Goal: Transaction & Acquisition: Book appointment/travel/reservation

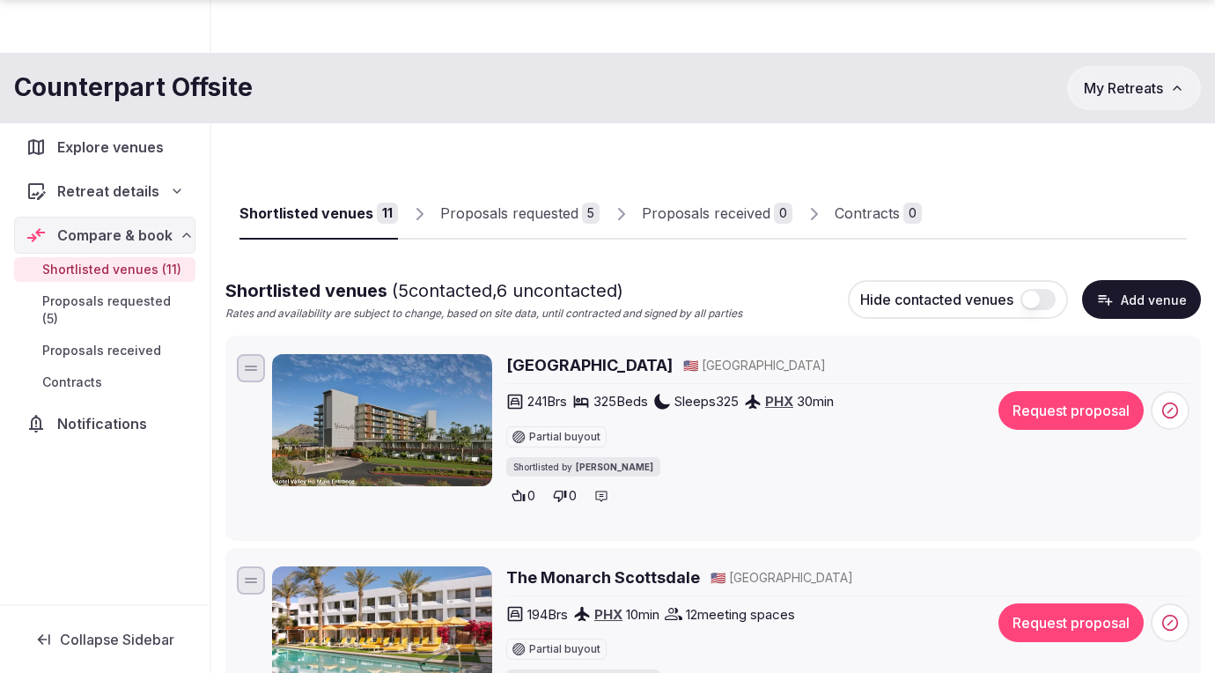
scroll to position [2160, 0]
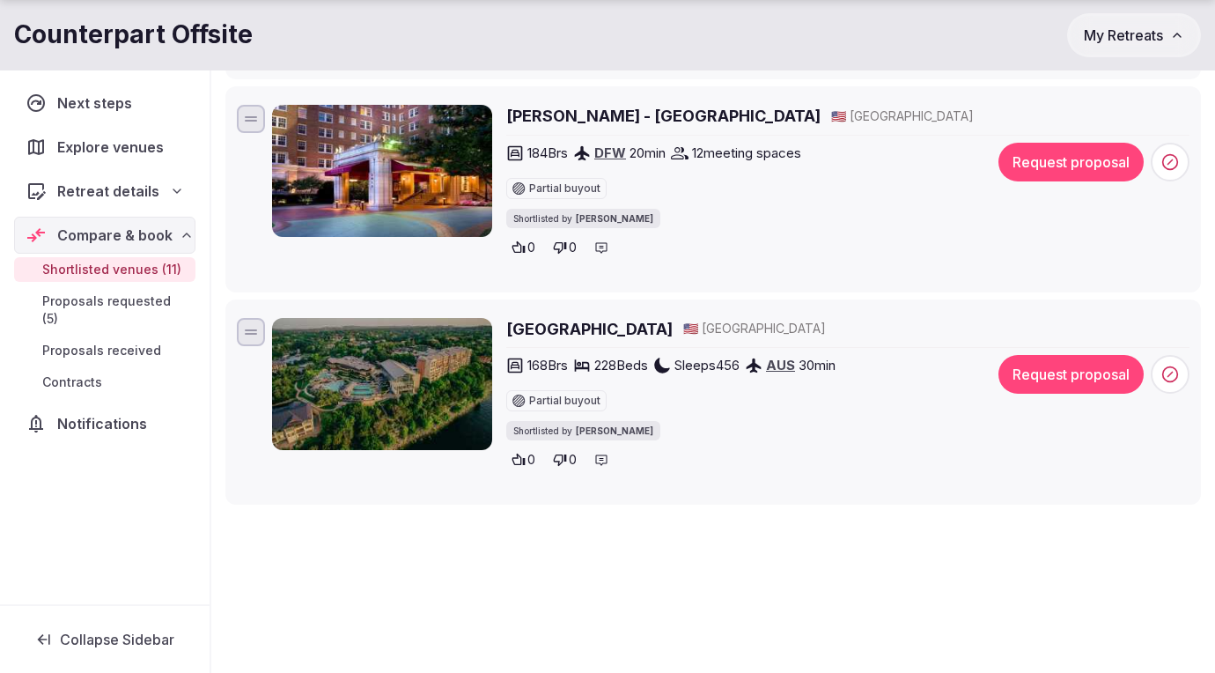
click at [85, 237] on span "Compare & book" at bounding box center [114, 235] width 115 height 21
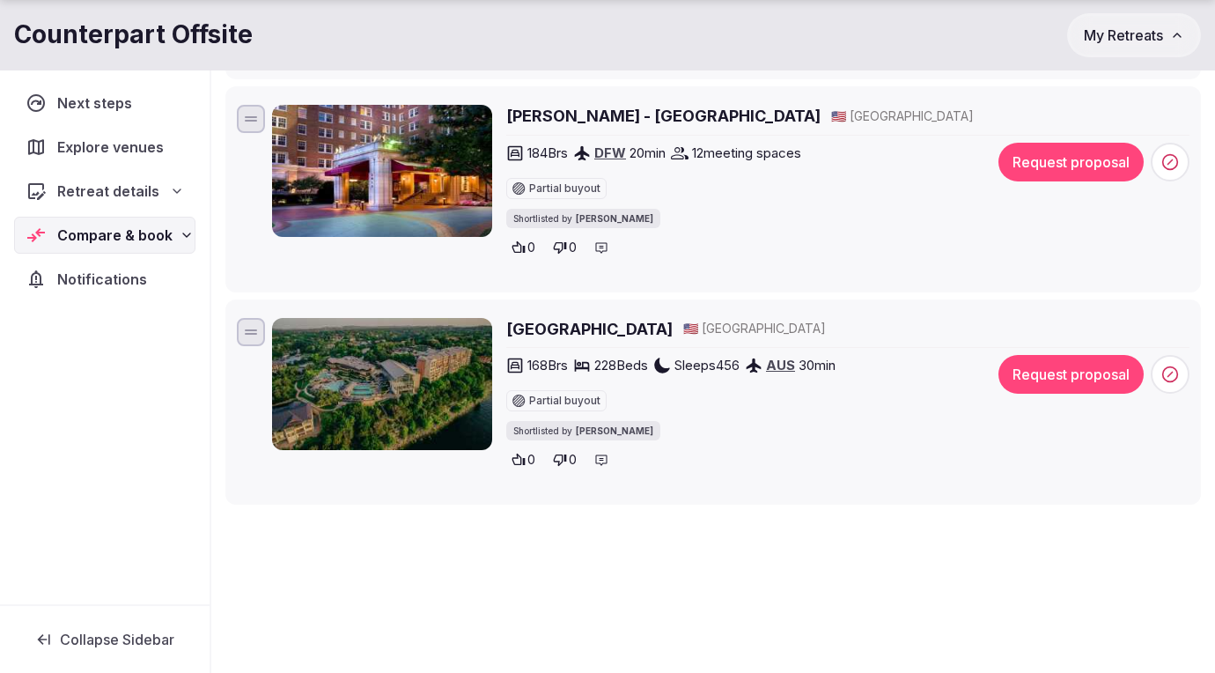
click at [85, 237] on span "Compare & book" at bounding box center [114, 235] width 115 height 21
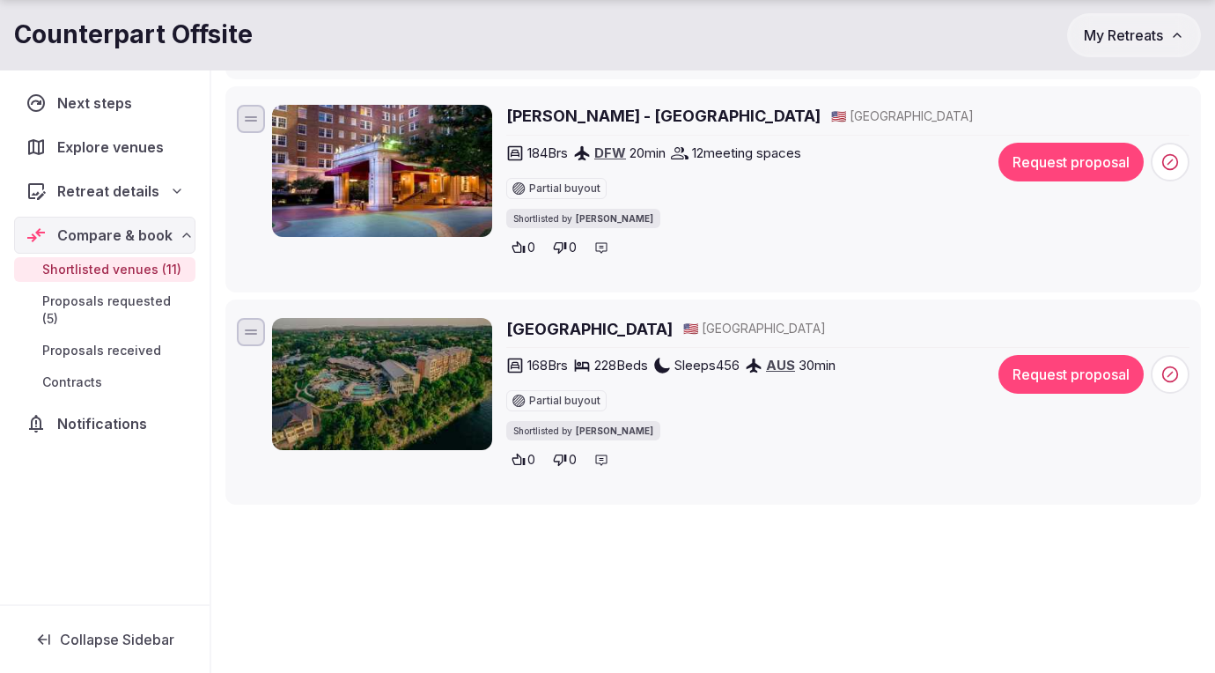
click at [77, 270] on span "Shortlisted venues (11)" at bounding box center [111, 270] width 139 height 18
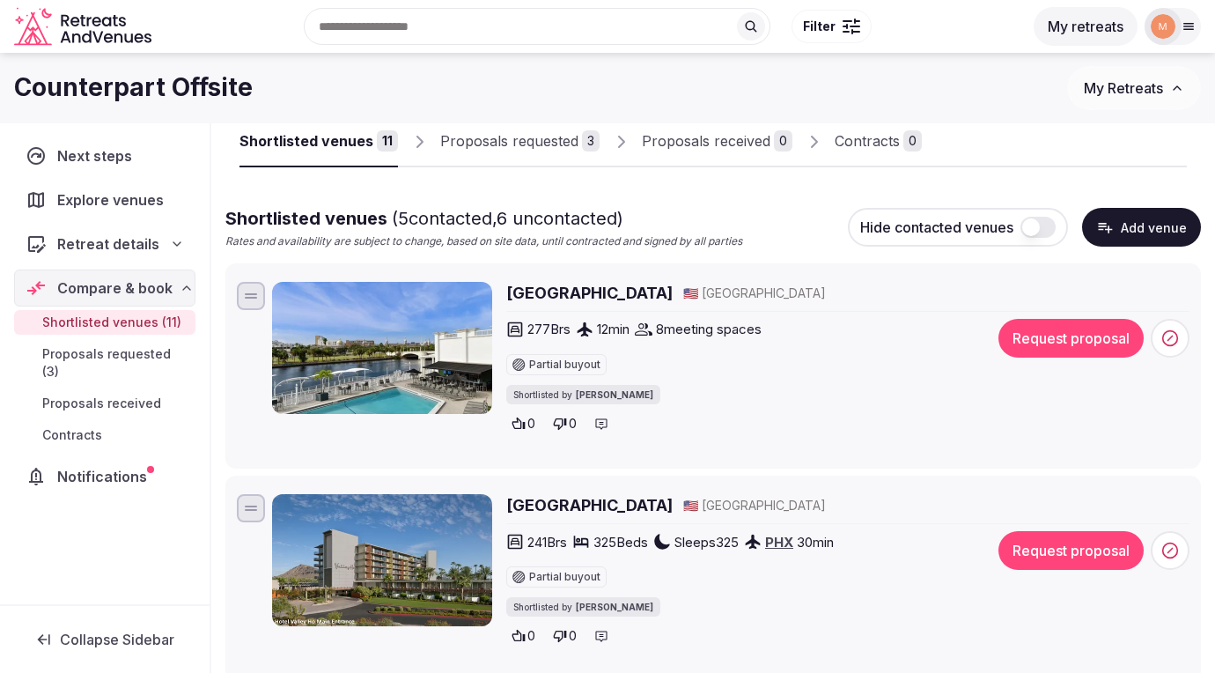
scroll to position [70, 0]
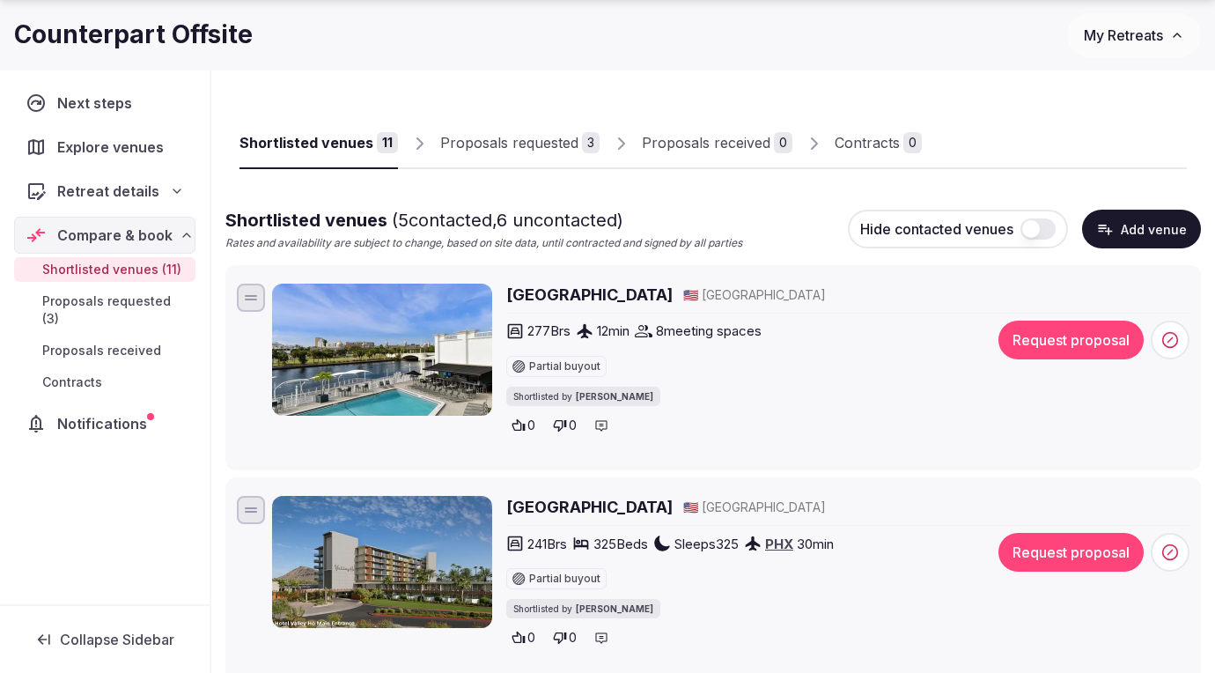
click at [640, 298] on h2 "[GEOGRAPHIC_DATA]" at bounding box center [589, 295] width 166 height 22
click at [111, 269] on span "Shortlisted venues (11)" at bounding box center [111, 270] width 139 height 18
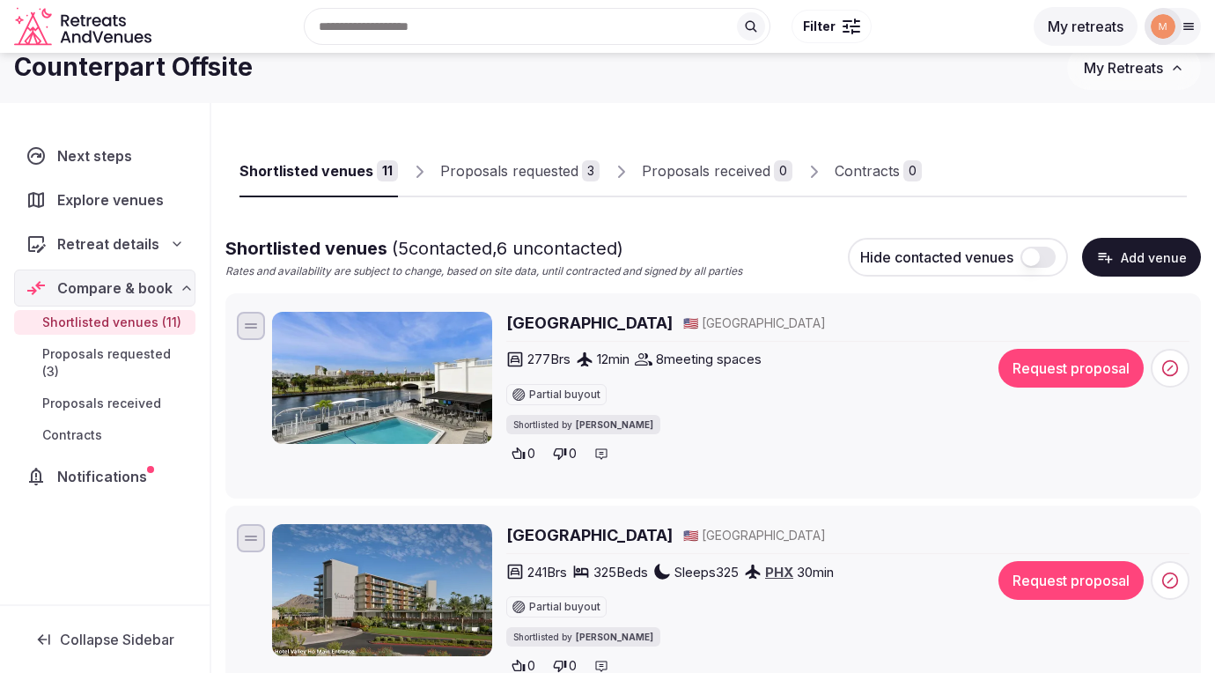
scroll to position [0, 0]
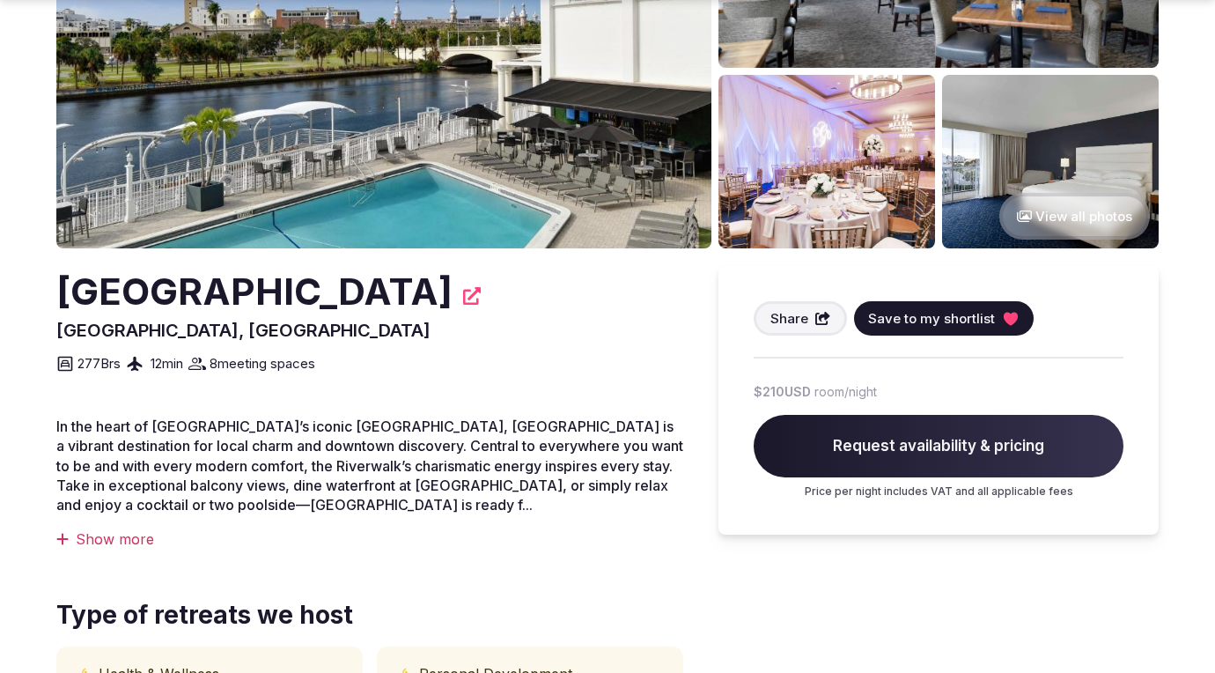
scroll to position [269, 0]
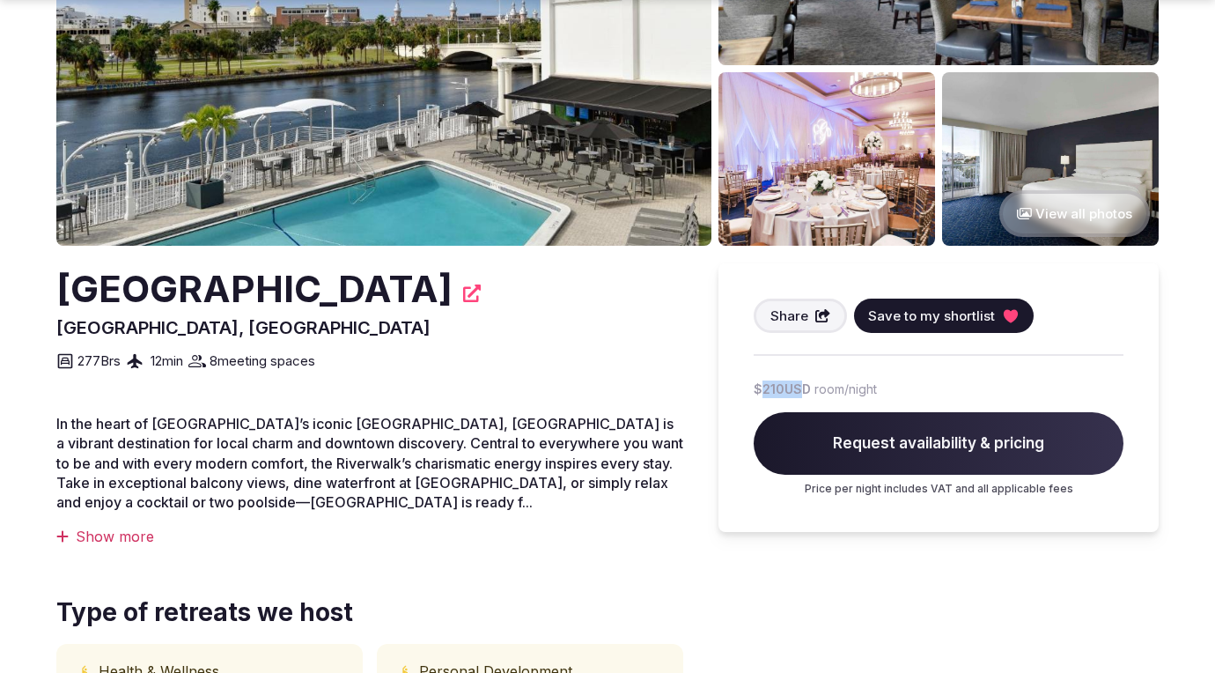
drag, startPoint x: 760, startPoint y: 387, endPoint x: 796, endPoint y: 387, distance: 36.1
click at [796, 387] on span "$210 USD" at bounding box center [782, 389] width 57 height 18
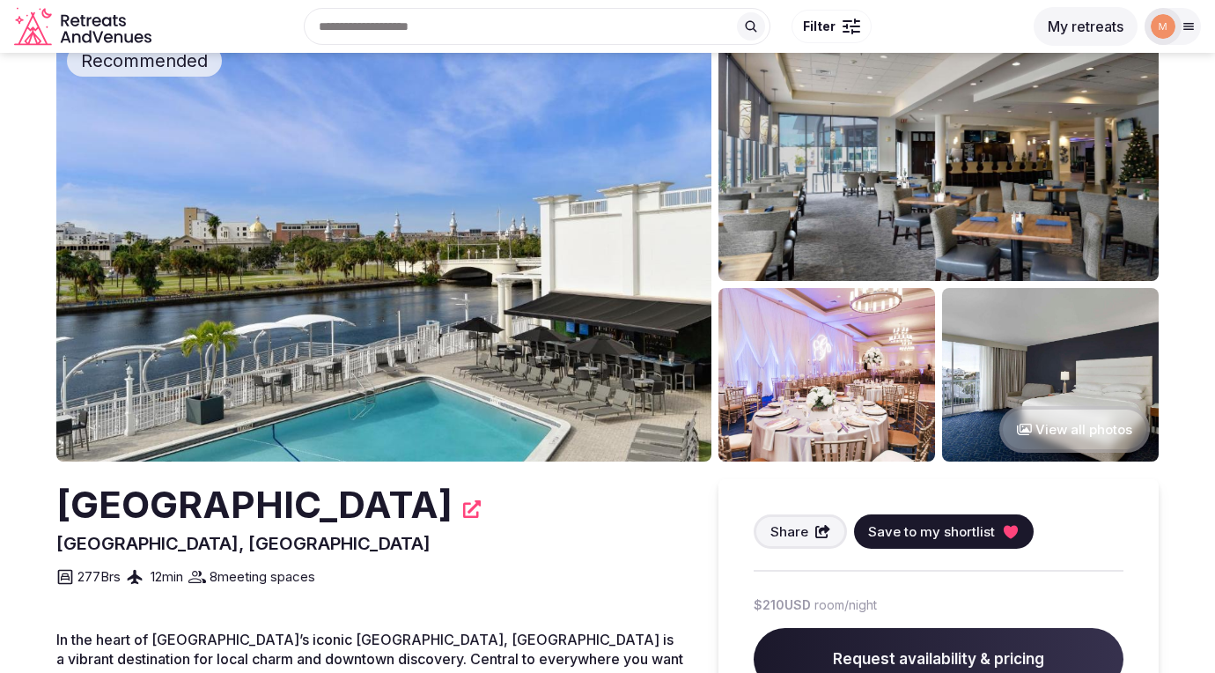
scroll to position [0, 0]
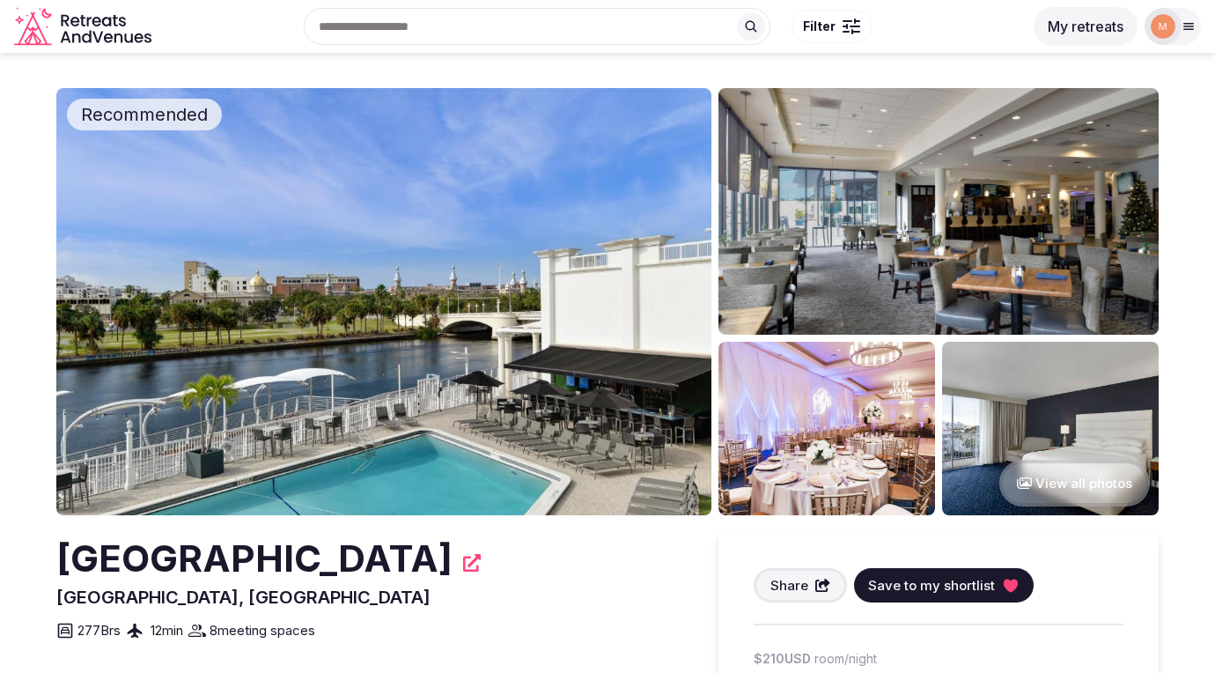
click at [1062, 481] on button "View all photos" at bounding box center [1074, 483] width 151 height 47
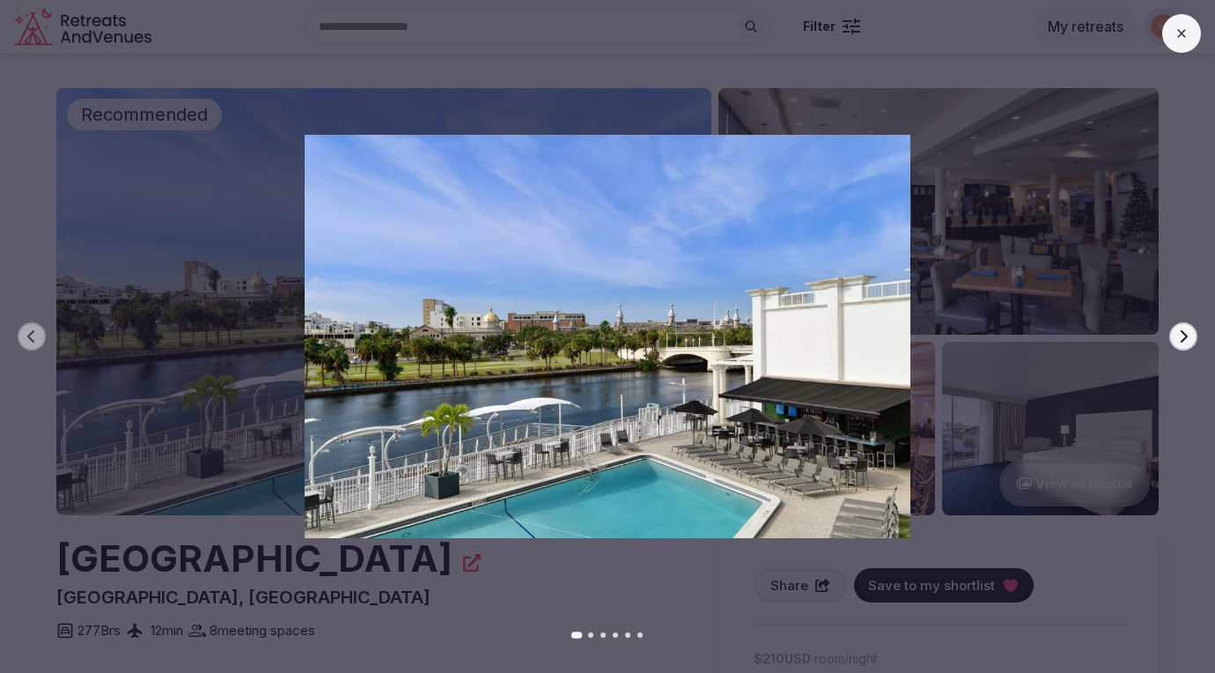
click at [1188, 232] on div at bounding box center [600, 336] width 1229 height 403
click at [326, 46] on div "Previous slide Next slide" at bounding box center [607, 336] width 1215 height 673
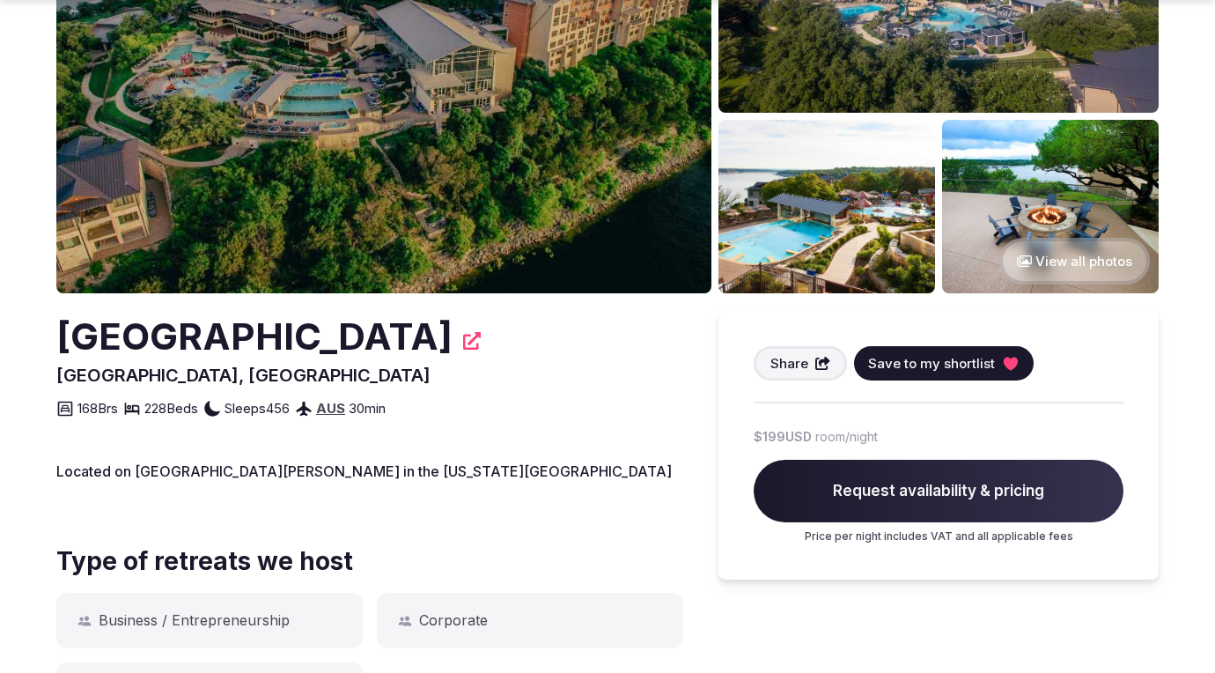
scroll to position [223, 0]
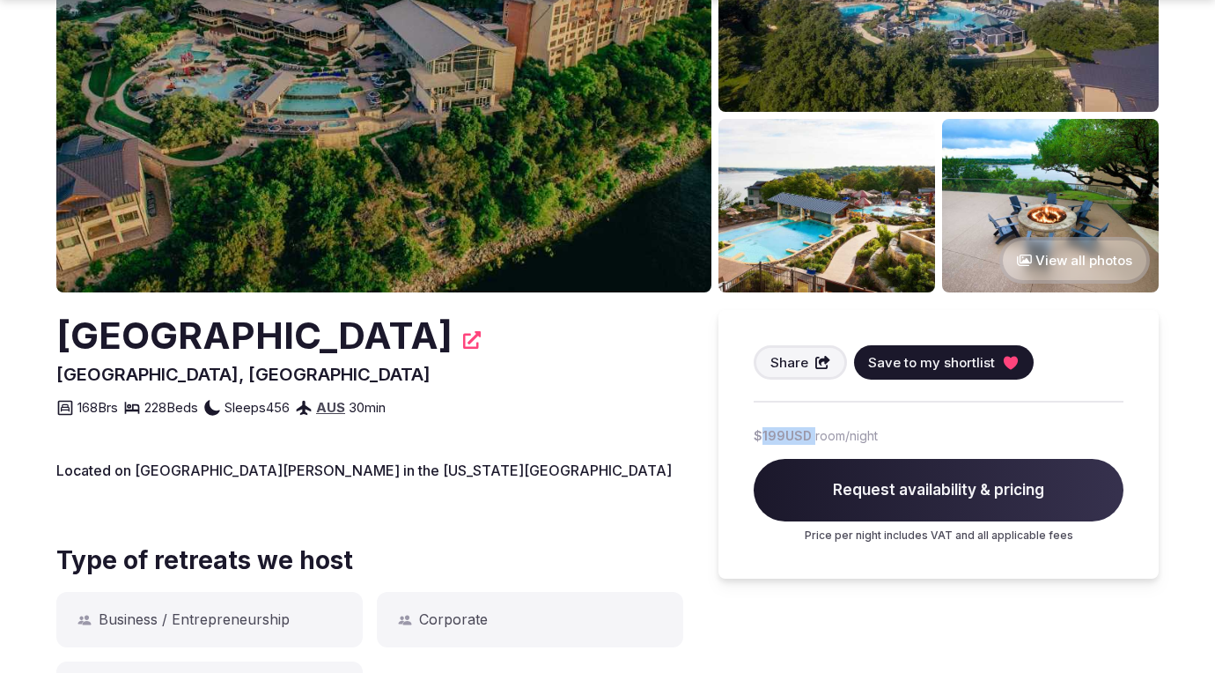
drag, startPoint x: 760, startPoint y: 437, endPoint x: 817, endPoint y: 437, distance: 57.2
click at [817, 437] on div "$199 USD room/night" at bounding box center [816, 433] width 124 height 21
click at [817, 437] on span "room/night" at bounding box center [846, 436] width 63 height 18
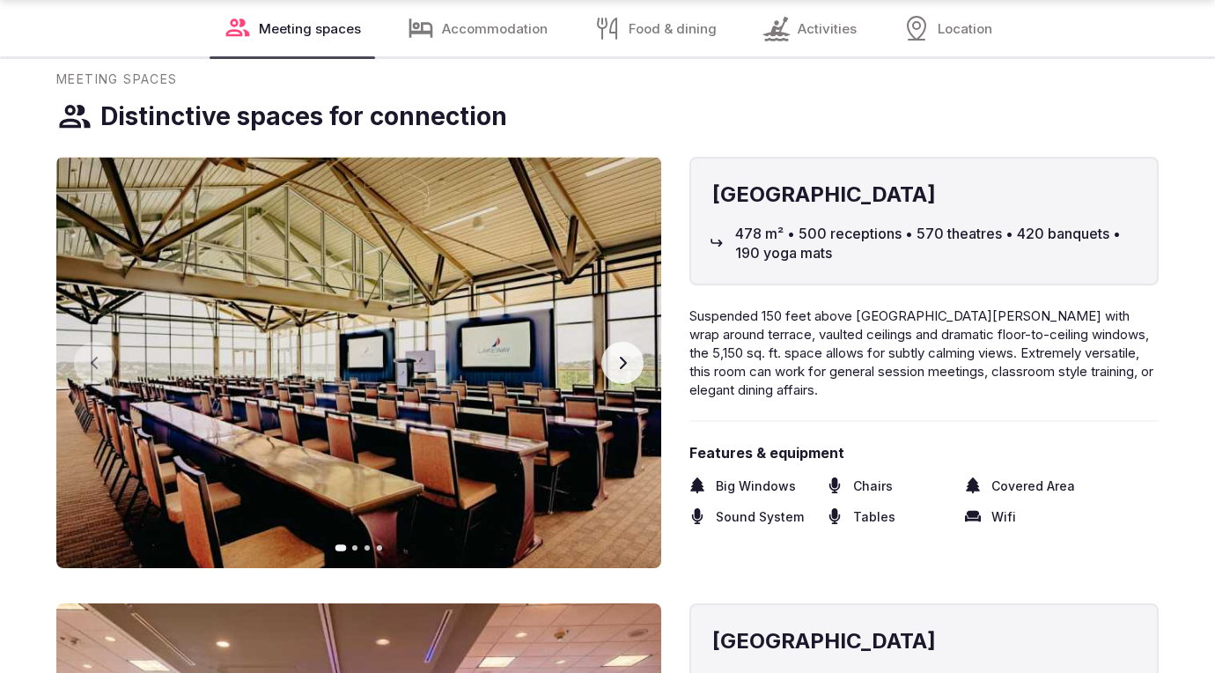
scroll to position [2278, 0]
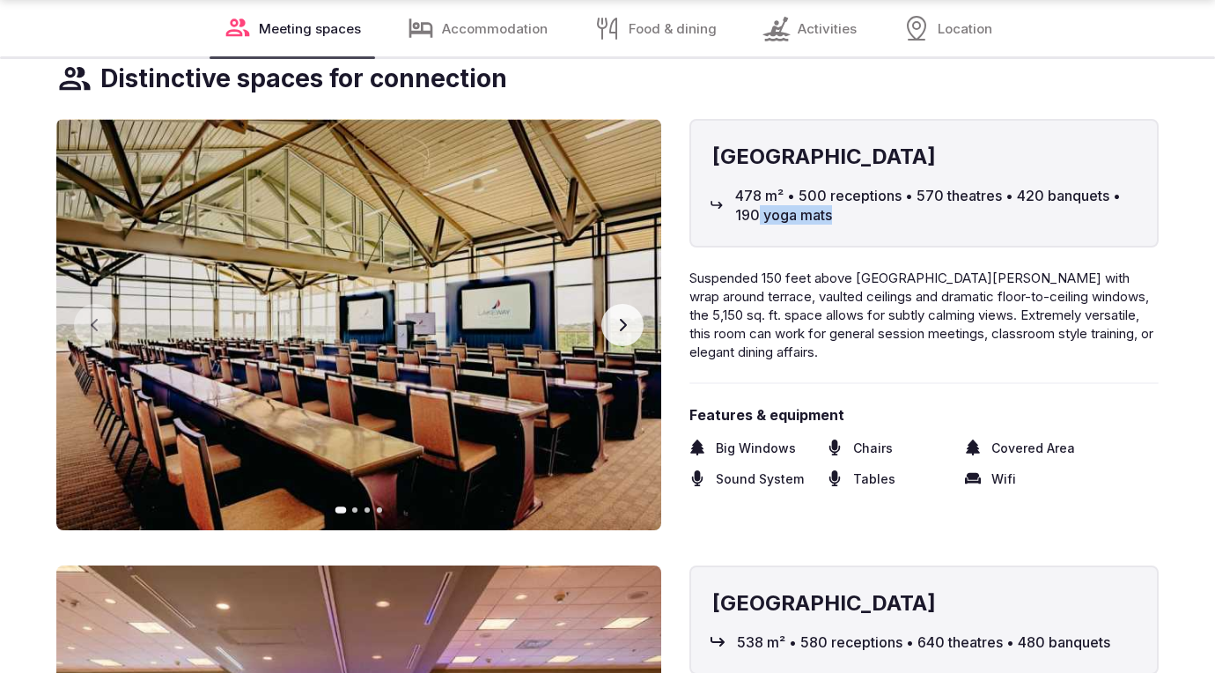
drag, startPoint x: 756, startPoint y: 217, endPoint x: 871, endPoint y: 217, distance: 114.5
click at [871, 217] on span "478 m² • 500 receptions • 570 theatres • 420 banquets • 190 yoga mats" at bounding box center [935, 206] width 401 height 40
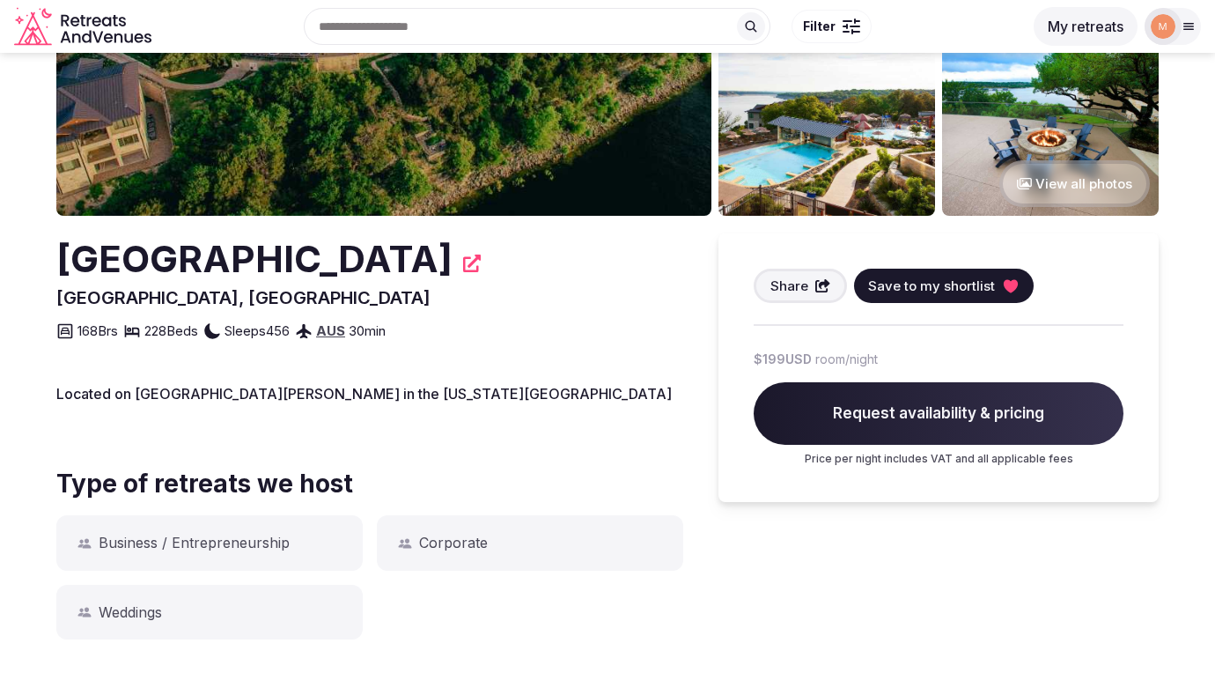
scroll to position [0, 0]
